Goal: Use online tool/utility: Utilize a website feature to perform a specific function

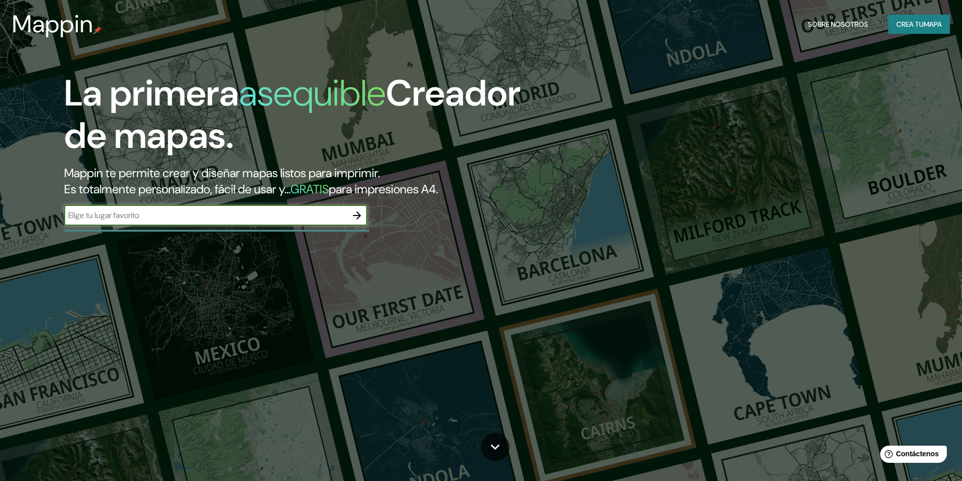
click at [342, 223] on div "​" at bounding box center [215, 215] width 303 height 20
click at [352, 221] on icon "button" at bounding box center [357, 215] width 12 height 12
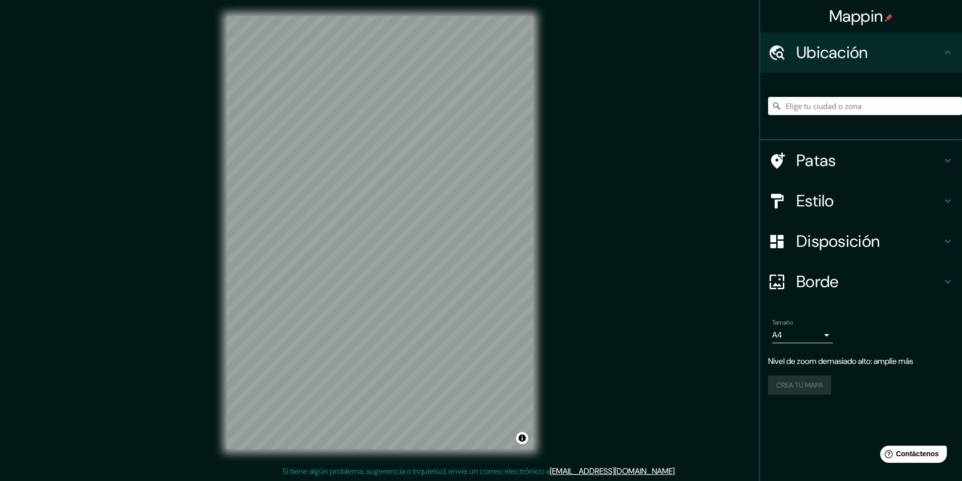
click at [860, 109] on input "Elige tu ciudad o zona" at bounding box center [865, 106] width 194 height 18
type input "La Merced, [GEOGRAPHIC_DATA], [GEOGRAPHIC_DATA], [GEOGRAPHIC_DATA]"
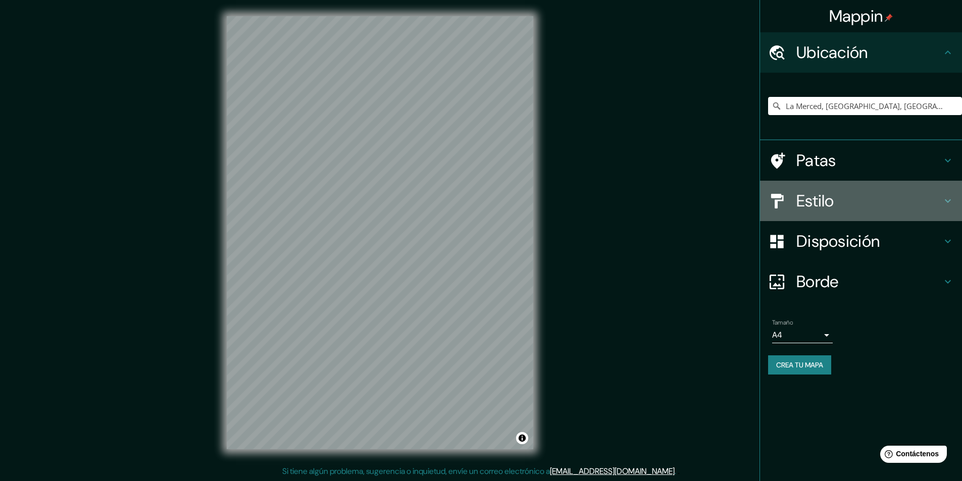
click at [859, 209] on h4 "Estilo" at bounding box center [868, 201] width 145 height 20
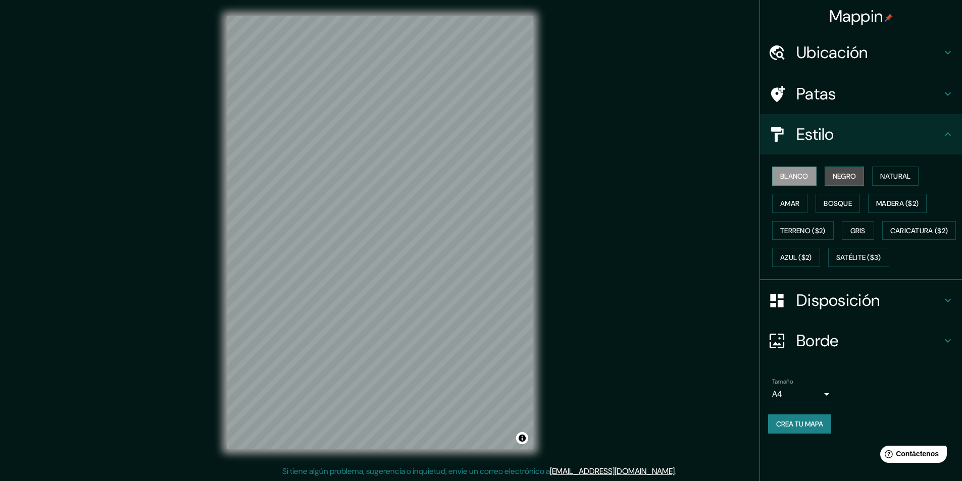
click at [842, 183] on button "Negro" at bounding box center [844, 176] width 40 height 19
click at [901, 174] on font "Natural" at bounding box center [895, 176] width 30 height 9
click at [804, 204] on button "Amar" at bounding box center [789, 203] width 35 height 19
click at [827, 205] on font "Bosque" at bounding box center [837, 203] width 28 height 9
click at [893, 200] on font "Madera ($2)" at bounding box center [897, 203] width 42 height 9
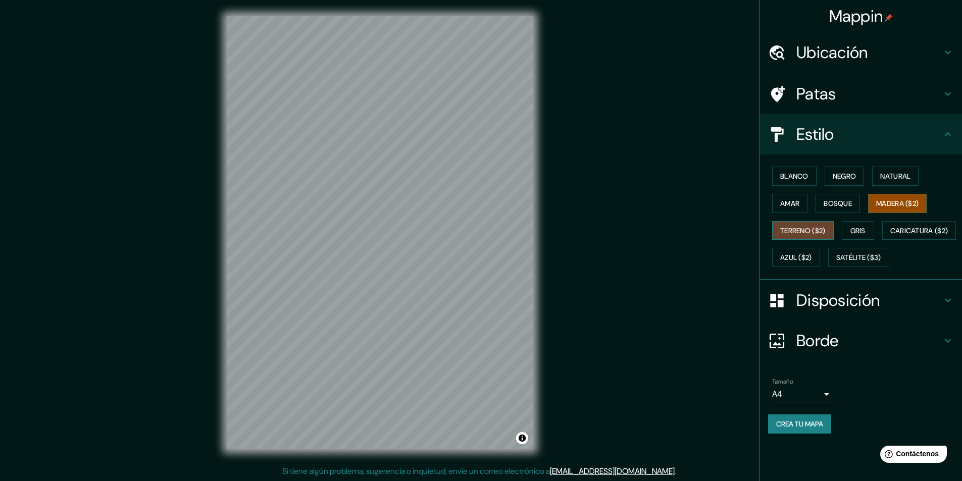
click at [815, 231] on font "Terreno ($2)" at bounding box center [802, 230] width 45 height 9
click at [861, 236] on font "Gris" at bounding box center [857, 230] width 15 height 13
click at [801, 180] on font "Blanco" at bounding box center [794, 176] width 28 height 9
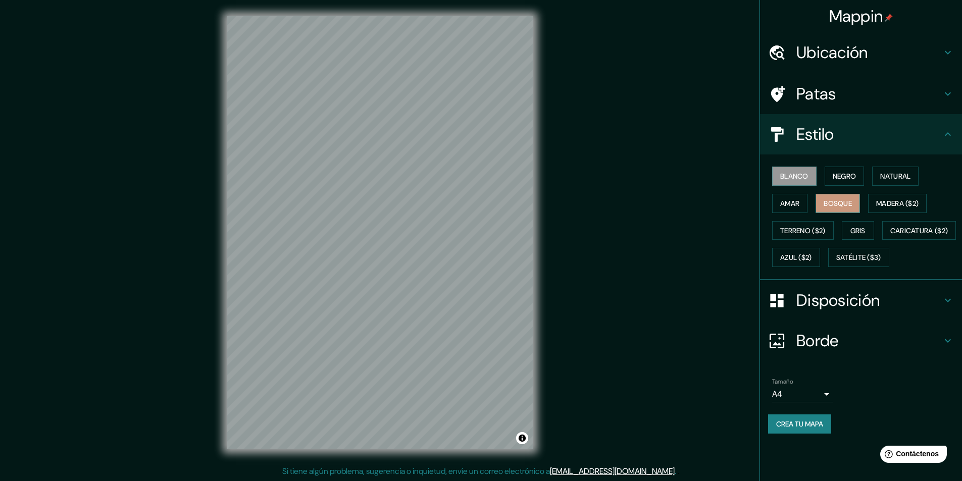
click at [843, 201] on font "Bosque" at bounding box center [837, 203] width 28 height 9
click at [836, 262] on font "Satélite ($3)" at bounding box center [858, 257] width 45 height 9
click at [900, 178] on font "Natural" at bounding box center [895, 176] width 30 height 9
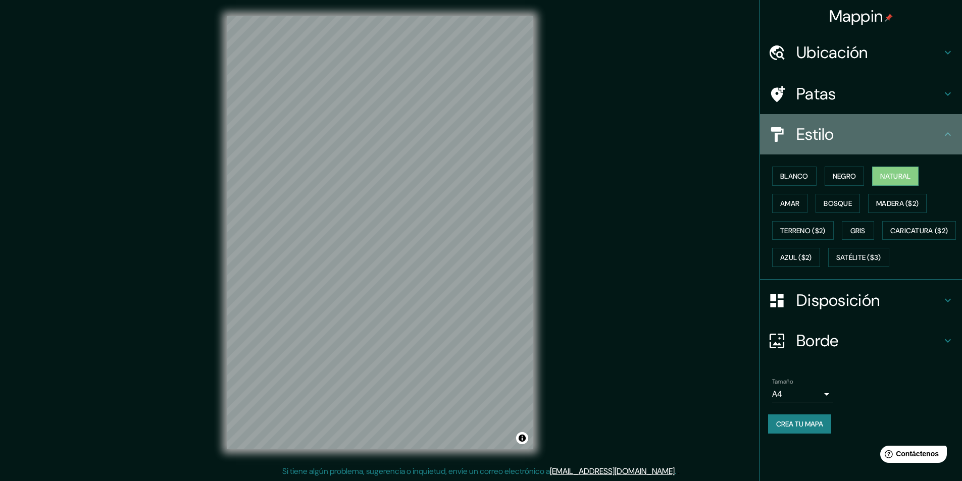
click at [892, 137] on h4 "Estilo" at bounding box center [868, 134] width 145 height 20
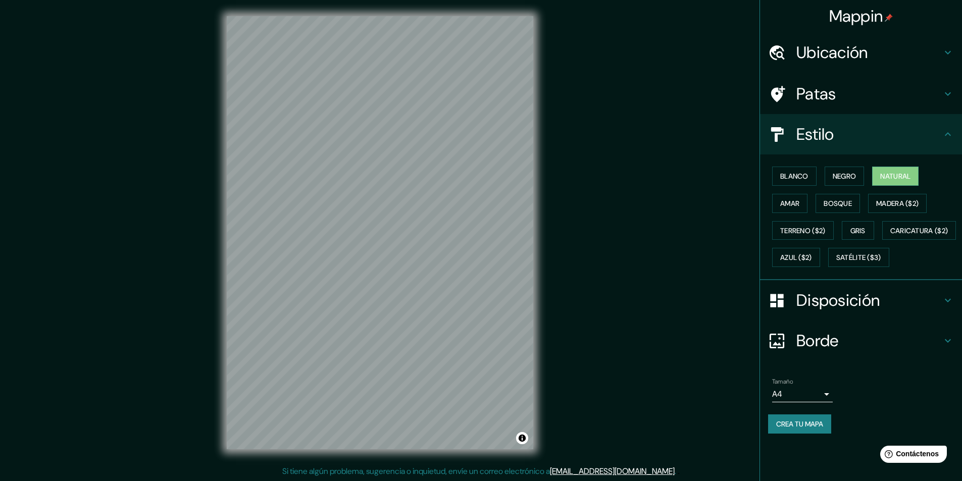
click at [952, 131] on icon at bounding box center [947, 134] width 12 height 12
click at [946, 134] on icon at bounding box center [947, 134] width 6 height 4
click at [949, 98] on icon at bounding box center [947, 94] width 12 height 12
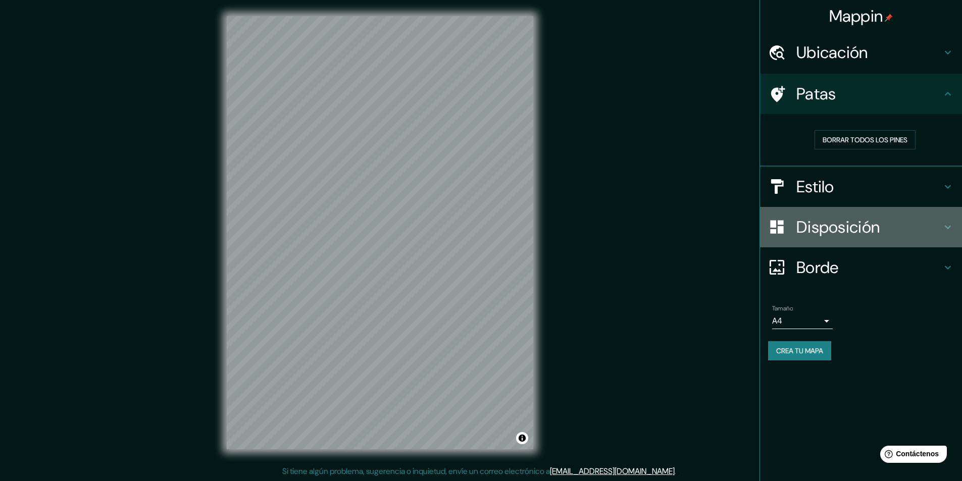
click at [944, 227] on icon at bounding box center [947, 227] width 12 height 12
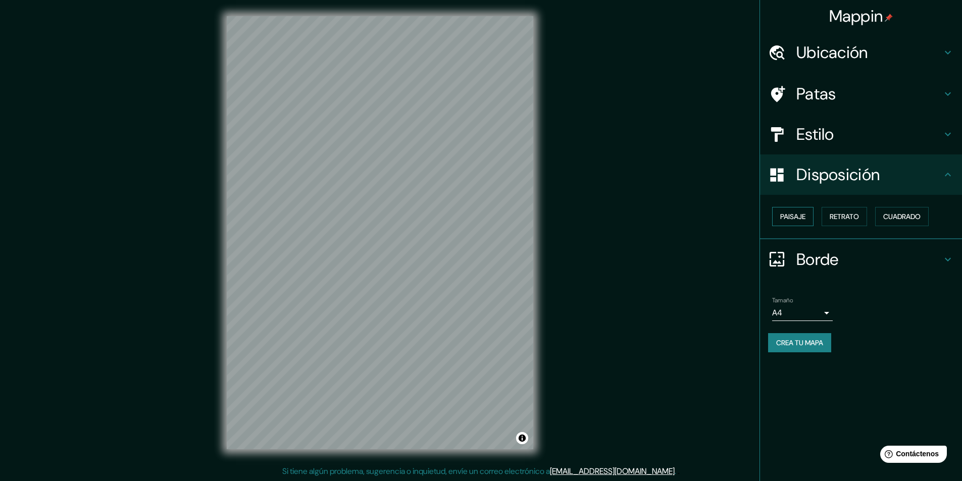
click at [804, 221] on font "Paisaje" at bounding box center [792, 216] width 25 height 9
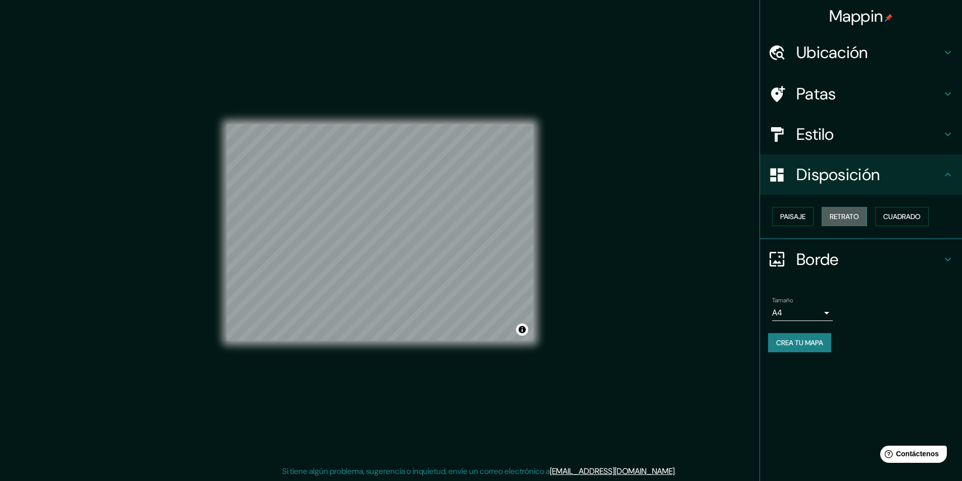
click at [841, 214] on font "Retrato" at bounding box center [843, 216] width 29 height 9
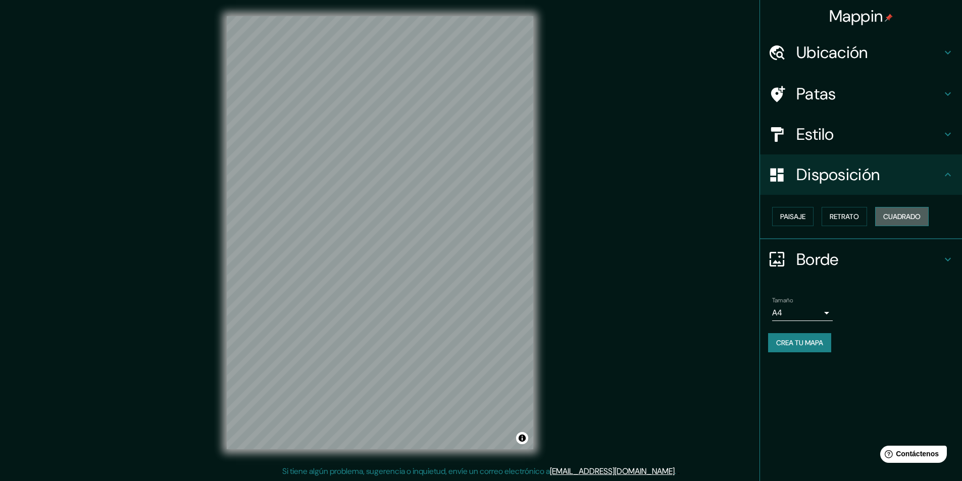
click at [891, 218] on font "Cuadrado" at bounding box center [901, 216] width 37 height 9
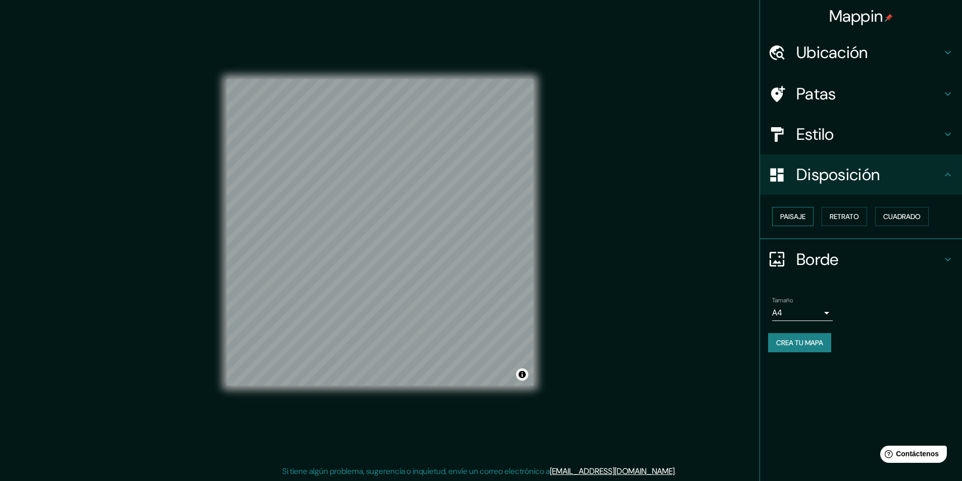
click at [807, 218] on button "Paisaje" at bounding box center [792, 216] width 41 height 19
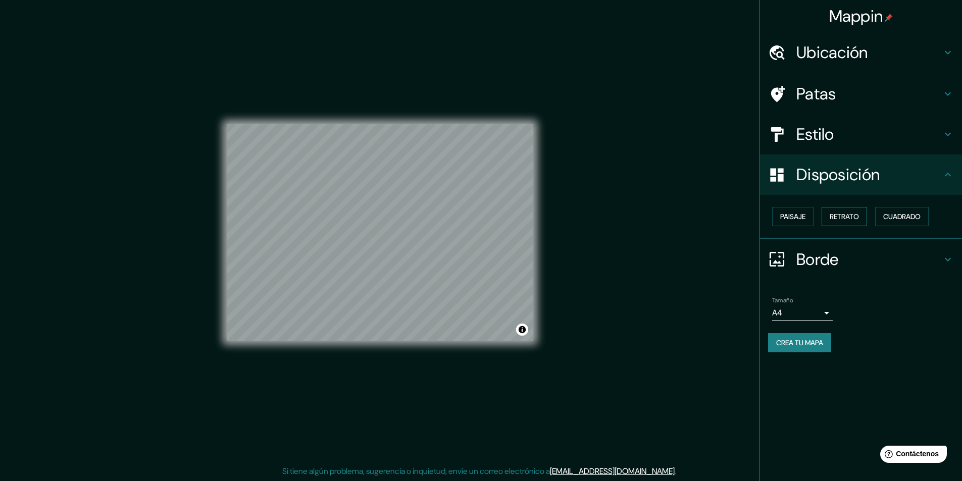
click at [831, 218] on font "Retrato" at bounding box center [843, 216] width 29 height 9
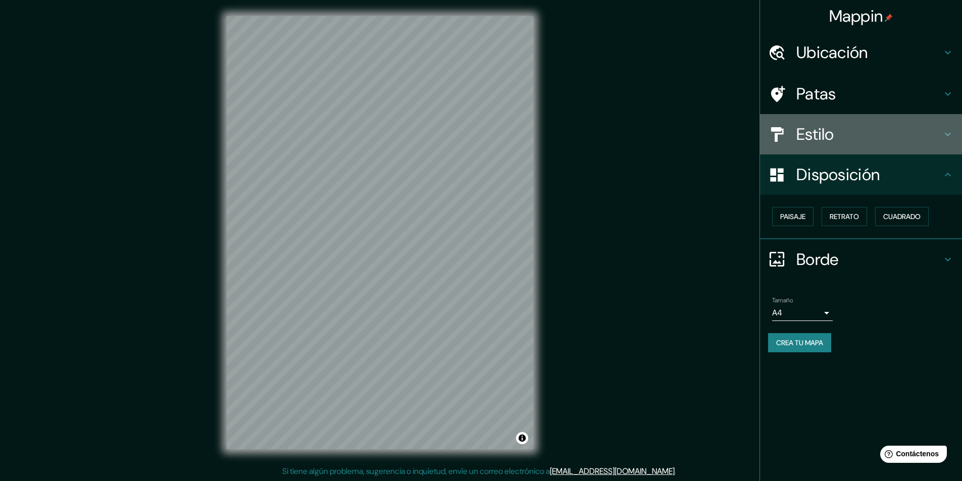
click at [933, 132] on h4 "Estilo" at bounding box center [868, 134] width 145 height 20
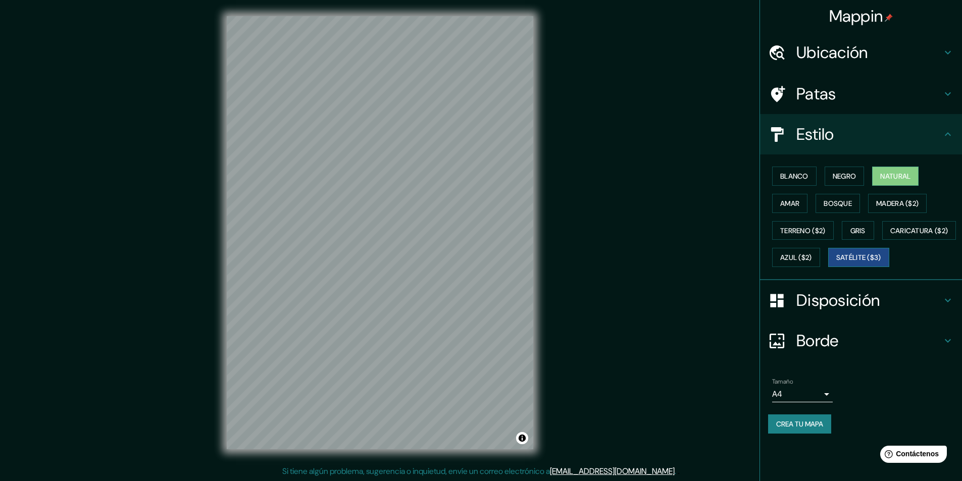
click at [829, 267] on button "Satélite ($3)" at bounding box center [858, 257] width 61 height 19
click at [796, 179] on font "Blanco" at bounding box center [794, 176] width 28 height 9
click at [892, 182] on font "Natural" at bounding box center [895, 176] width 30 height 13
click at [836, 262] on font "Satélite ($3)" at bounding box center [858, 257] width 45 height 9
click at [901, 172] on font "Natural" at bounding box center [895, 176] width 30 height 9
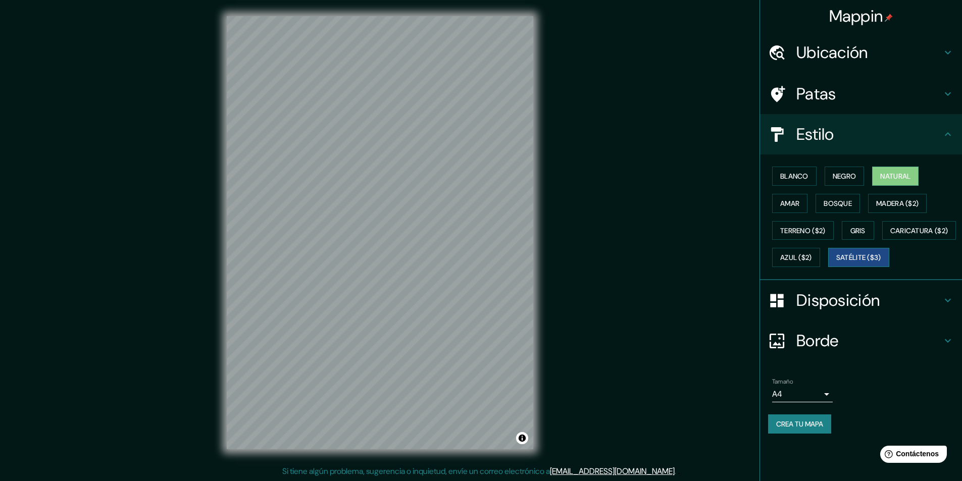
click at [836, 262] on font "Satélite ($3)" at bounding box center [858, 257] width 45 height 9
click at [899, 183] on button "Natural" at bounding box center [895, 176] width 46 height 19
click at [927, 351] on h4 "Borde" at bounding box center [868, 341] width 145 height 20
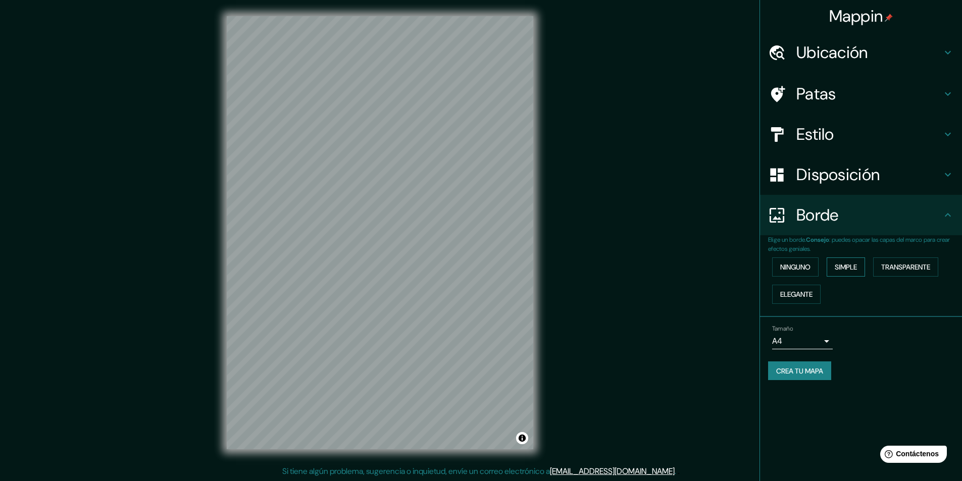
click at [854, 270] on font "Simple" at bounding box center [845, 266] width 22 height 9
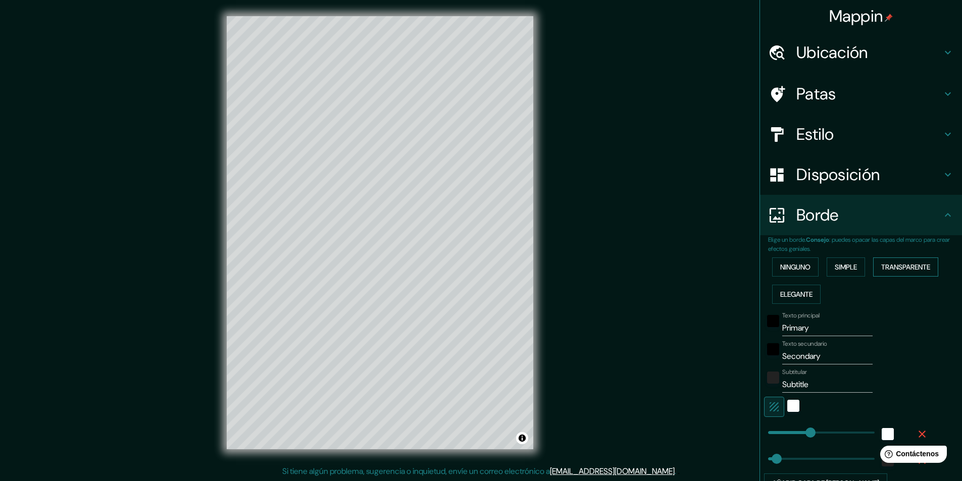
click at [882, 267] on font "Transparente" at bounding box center [905, 266] width 49 height 9
click at [789, 292] on font "Elegante" at bounding box center [796, 294] width 32 height 9
click at [916, 273] on font "Transparente" at bounding box center [905, 266] width 49 height 13
click at [787, 405] on div "blanco" at bounding box center [793, 406] width 12 height 12
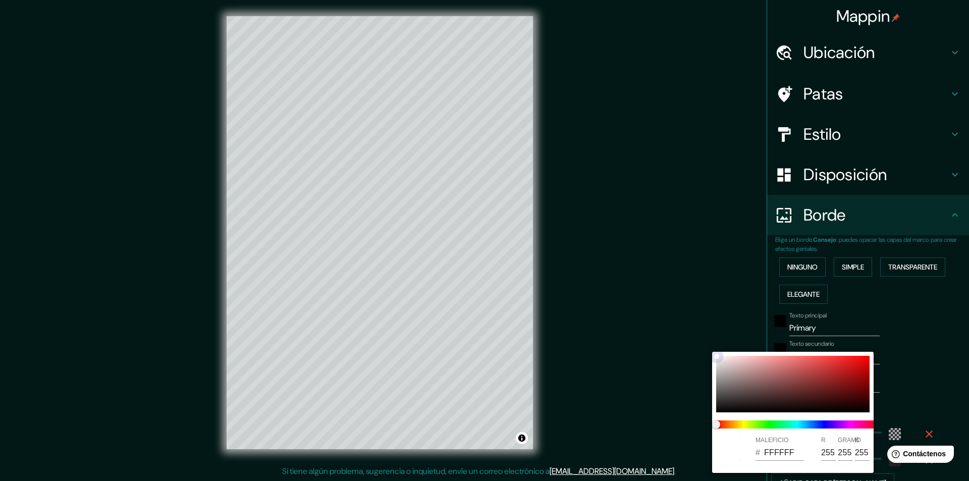
type input "291"
type input "49"
type input "F12121"
type input "241"
type input "33"
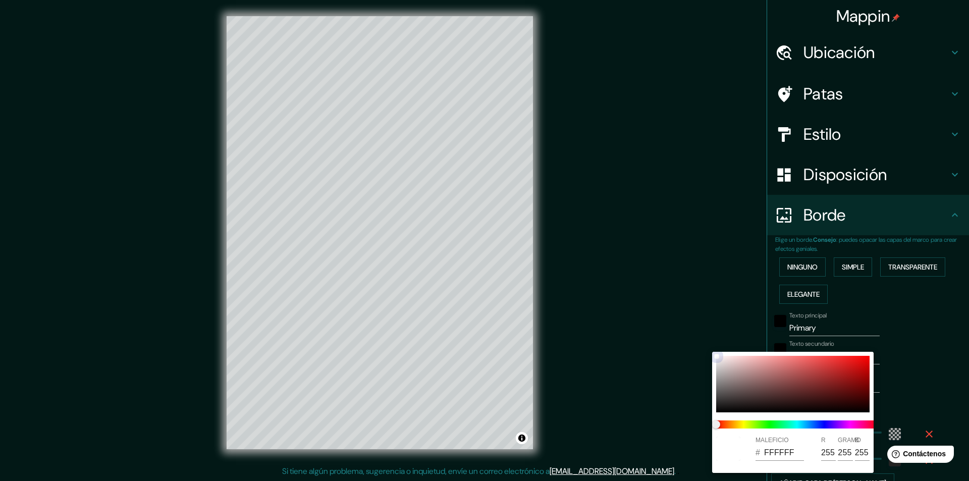
type input "33"
type input "291"
type input "49"
type input "FD1C1C"
type input "253"
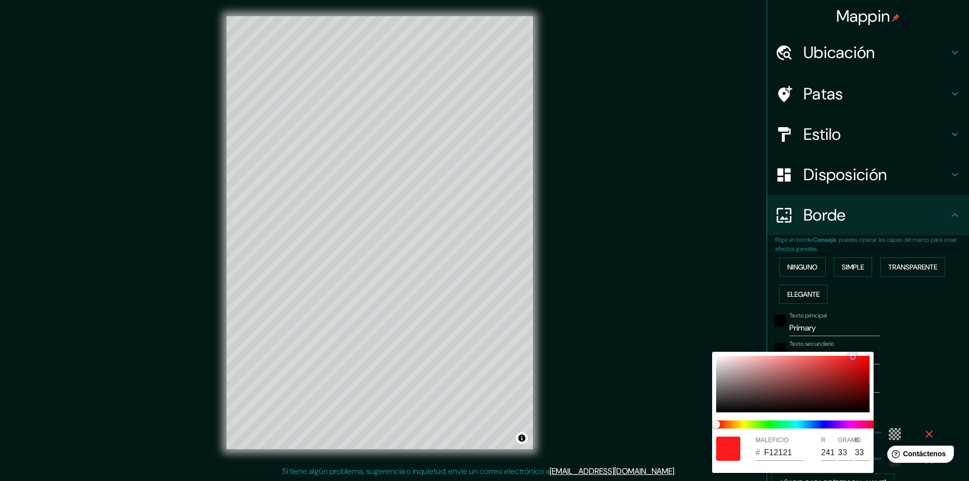
type input "28"
type input "291"
type input "49"
type input "FF1818"
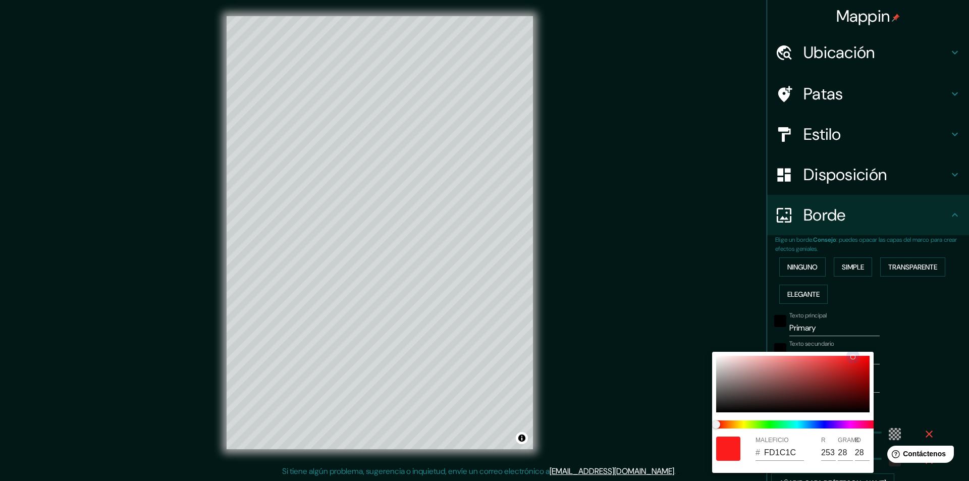
type input "255"
type input "24"
type input "291"
type input "49"
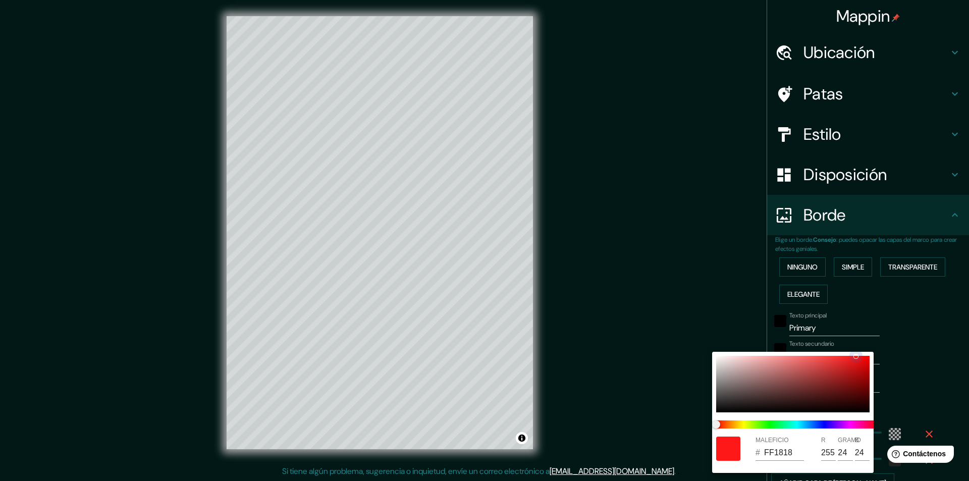
type input "936565"
type input "147"
type input "101"
type input "291"
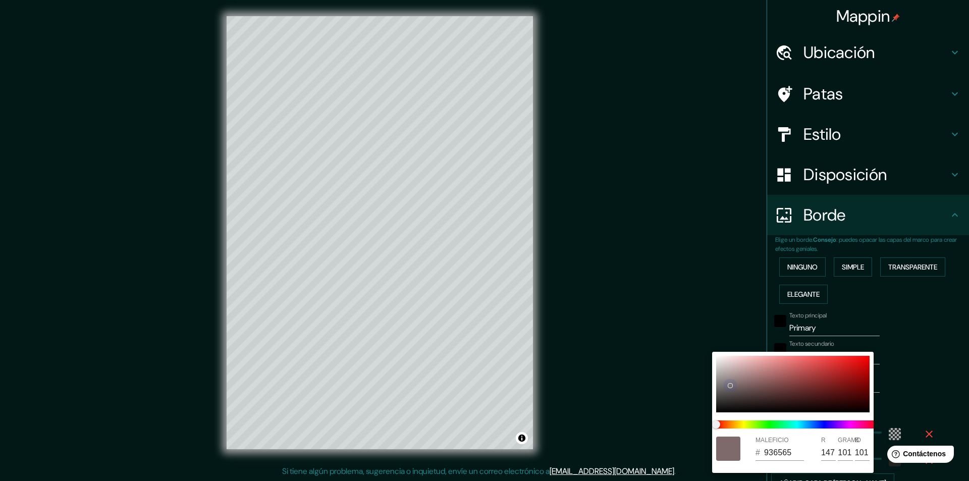
type input "49"
type input "7A6F6F"
type input "122"
type input "111"
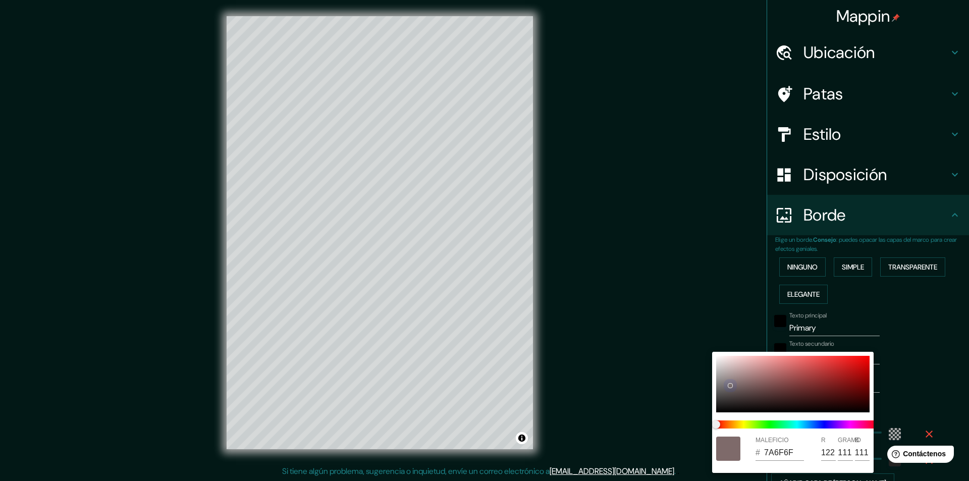
type input "291"
type input "49"
type input "8C8585"
type input "140"
type input "133"
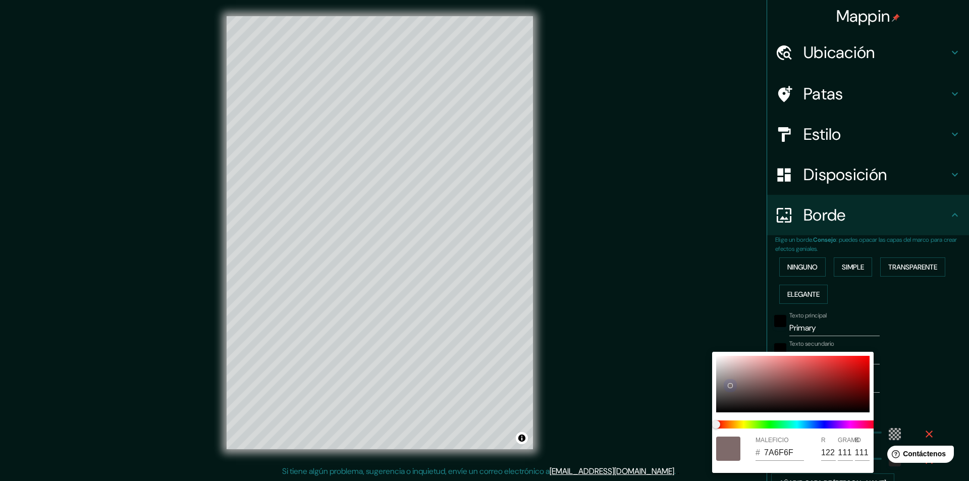
type input "133"
drag, startPoint x: 839, startPoint y: 363, endPoint x: 702, endPoint y: 366, distance: 136.8
click at [702, 364] on div "MALEFICIO # 8C8585 R 140 GRAMO 133 B 133" at bounding box center [484, 240] width 969 height 481
type input "291"
type input "49"
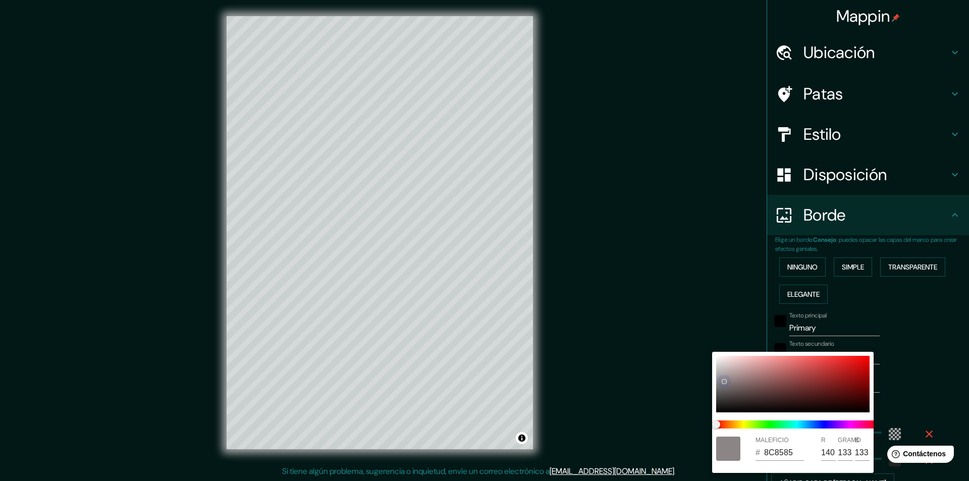
type input "DFDFDF"
type input "223"
drag, startPoint x: 722, startPoint y: 379, endPoint x: 703, endPoint y: 333, distance: 49.8
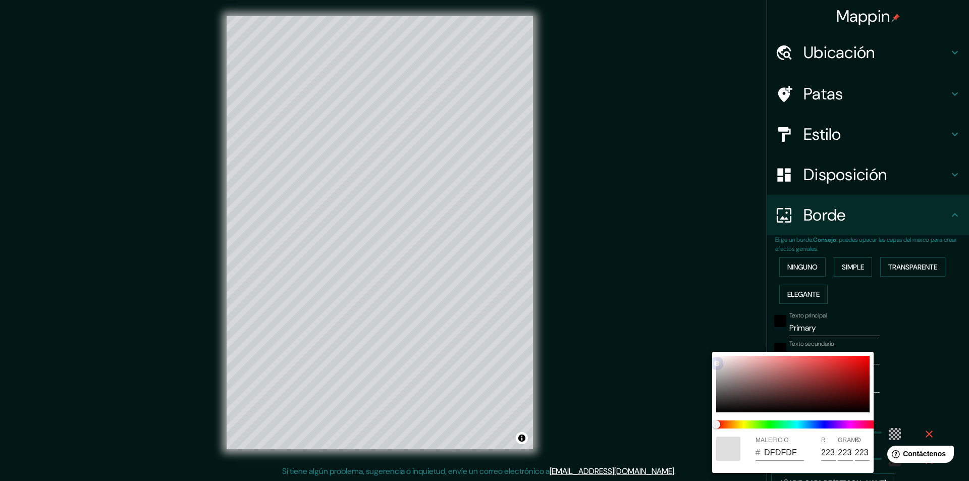
click at [703, 333] on div "MALEFICIO # DFDFDF R 223 GRAMO 223 B 223" at bounding box center [484, 240] width 969 height 481
click at [681, 361] on div at bounding box center [484, 240] width 969 height 481
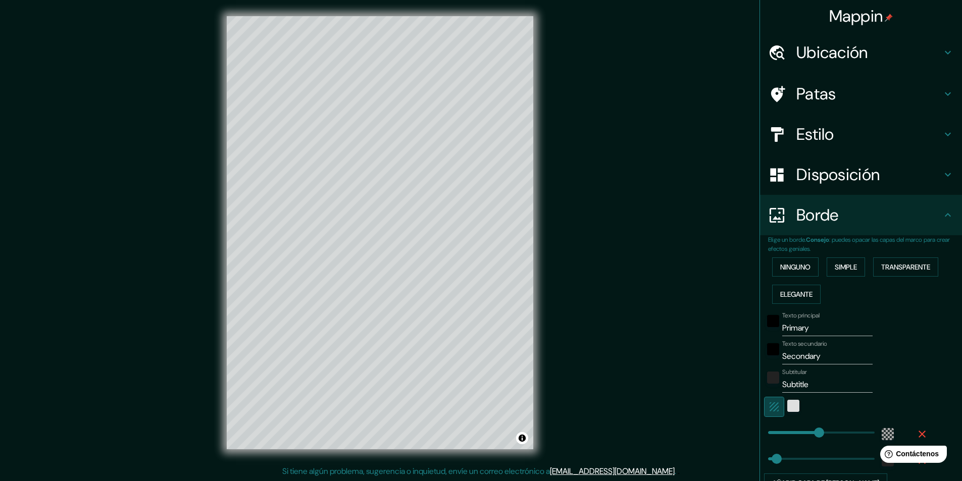
click at [768, 405] on icon "button" at bounding box center [774, 407] width 12 height 12
type input "291"
type input "49"
type input "199"
drag, startPoint x: 814, startPoint y: 428, endPoint x: 795, endPoint y: 431, distance: 19.5
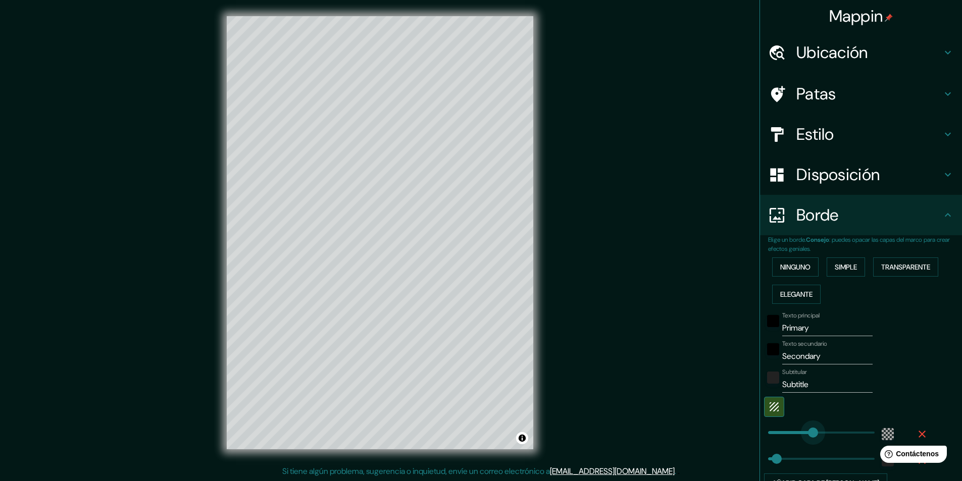
type input "49"
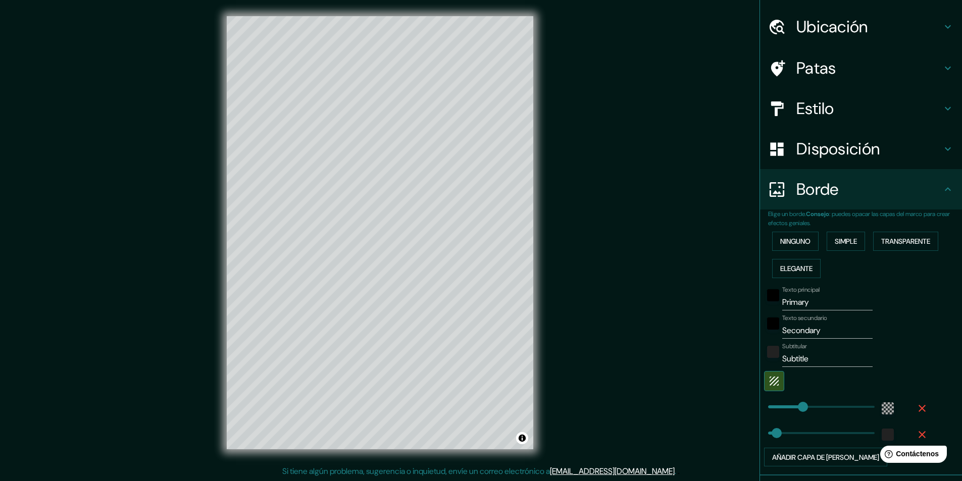
scroll to position [50, 0]
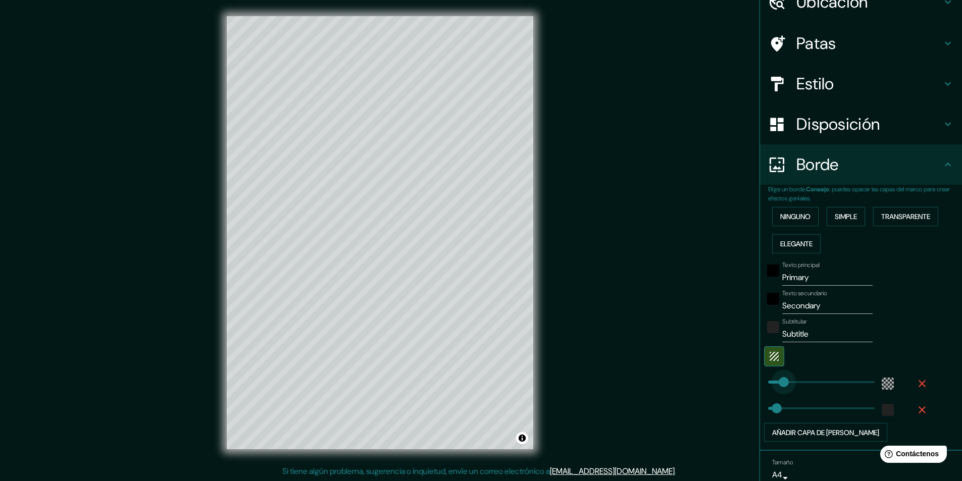
type input "0"
drag, startPoint x: 776, startPoint y: 379, endPoint x: 747, endPoint y: 379, distance: 29.3
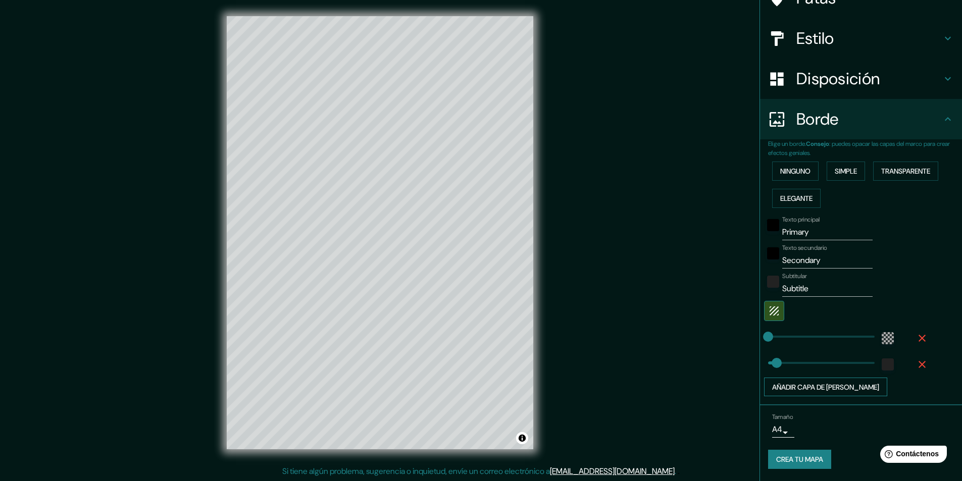
click at [809, 388] on font "Añadir capa de [PERSON_NAME]" at bounding box center [825, 387] width 107 height 9
type input "49"
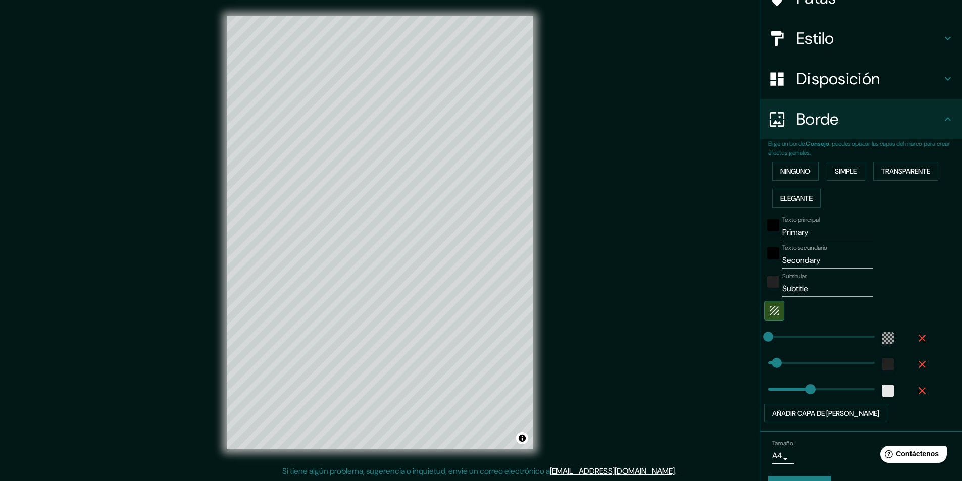
type input "243"
click at [918, 390] on icon "button" at bounding box center [921, 390] width 7 height 7
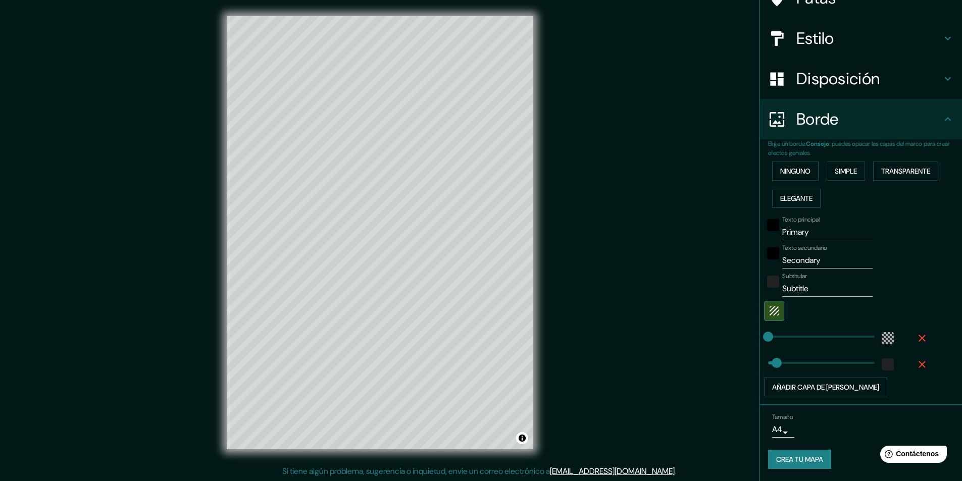
type input "49"
type input "147"
type input "49"
type input "199"
type input "331"
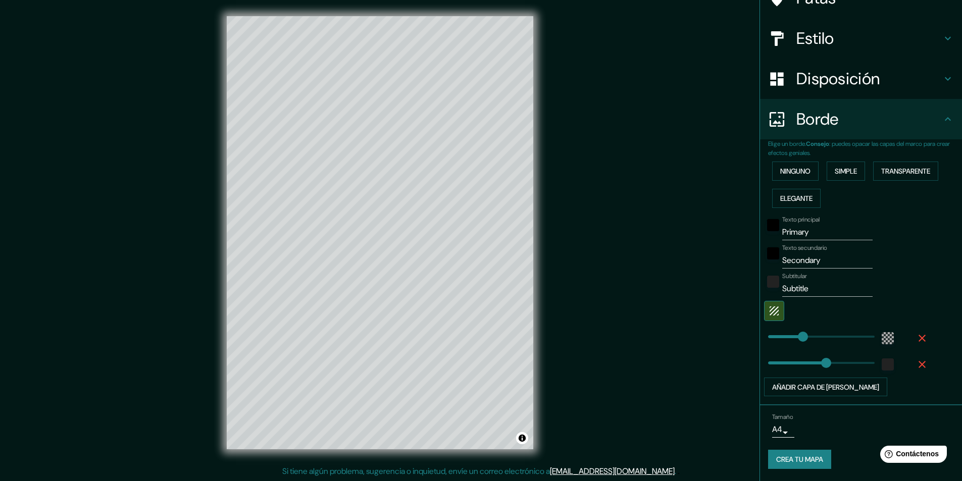
type input "58"
type input "20"
drag, startPoint x: 770, startPoint y: 362, endPoint x: 764, endPoint y: 361, distance: 6.6
click at [804, 177] on font "Ninguno" at bounding box center [795, 171] width 30 height 13
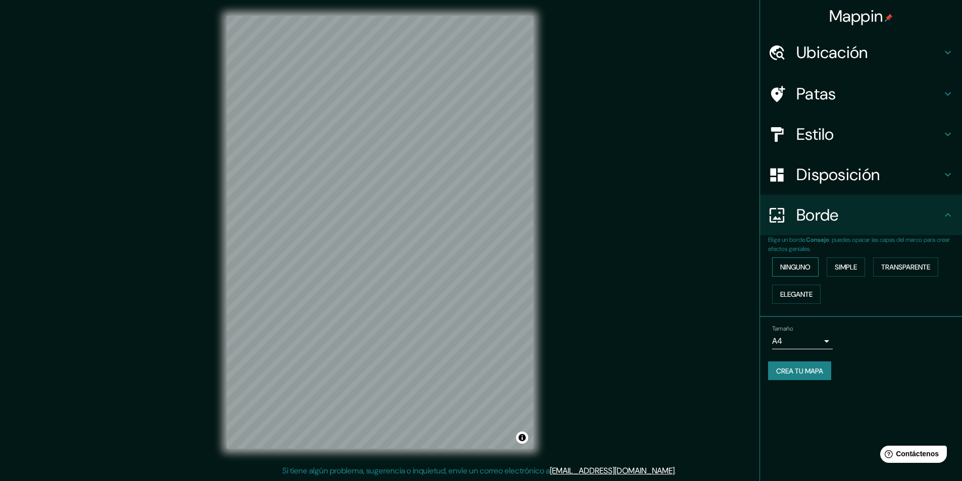
scroll to position [0, 0]
click at [805, 267] on font "Ninguno" at bounding box center [795, 266] width 30 height 9
click at [874, 122] on div "Estilo" at bounding box center [861, 134] width 202 height 40
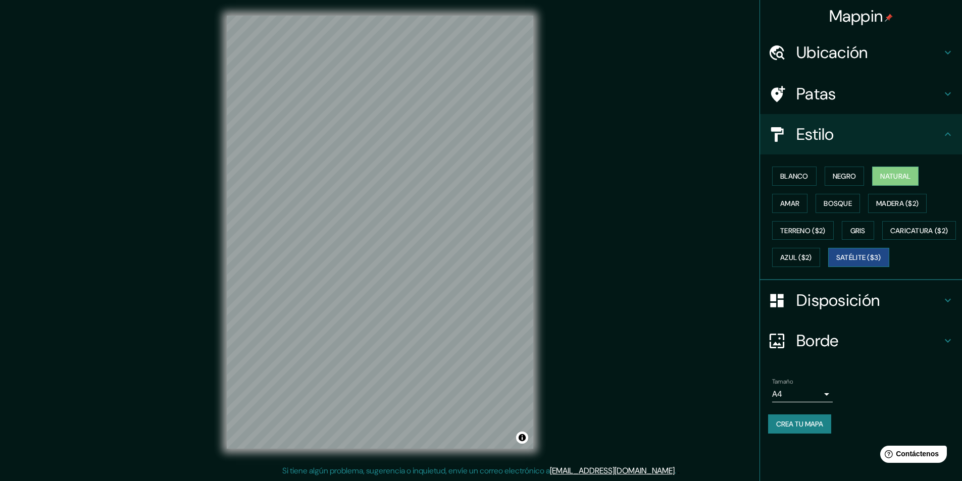
click at [836, 262] on font "Satélite ($3)" at bounding box center [858, 257] width 45 height 9
click at [812, 178] on button "Blanco" at bounding box center [794, 176] width 44 height 19
click at [884, 175] on font "Natural" at bounding box center [895, 176] width 30 height 9
click at [935, 351] on h4 "Borde" at bounding box center [868, 341] width 145 height 20
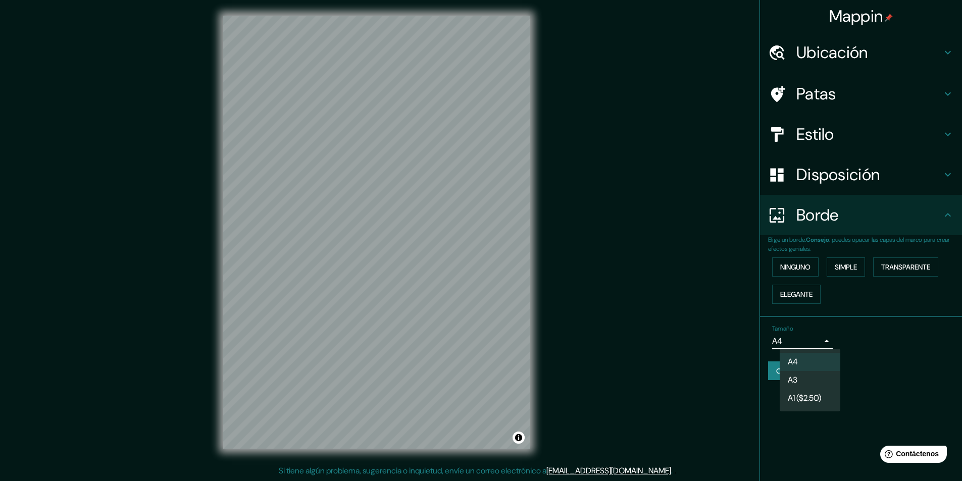
click at [824, 343] on body "Mappin Ubicación [GEOGRAPHIC_DATA], [GEOGRAPHIC_DATA], [GEOGRAPHIC_DATA], [GEOG…" at bounding box center [481, 239] width 962 height 481
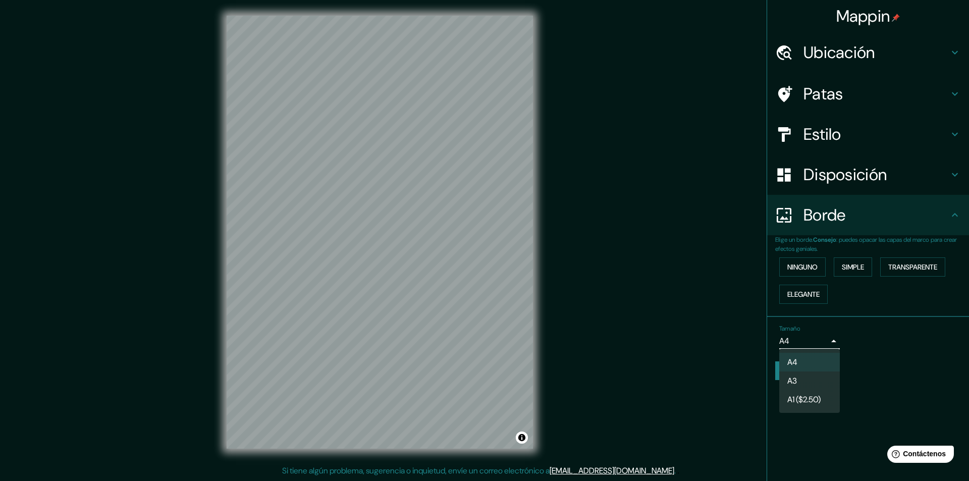
click at [824, 343] on div at bounding box center [484, 240] width 969 height 481
